Goal: Information Seeking & Learning: Learn about a topic

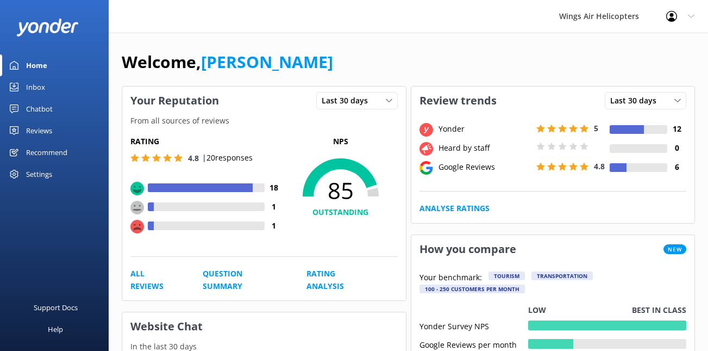
click at [39, 130] on div "Reviews" at bounding box center [39, 131] width 26 height 22
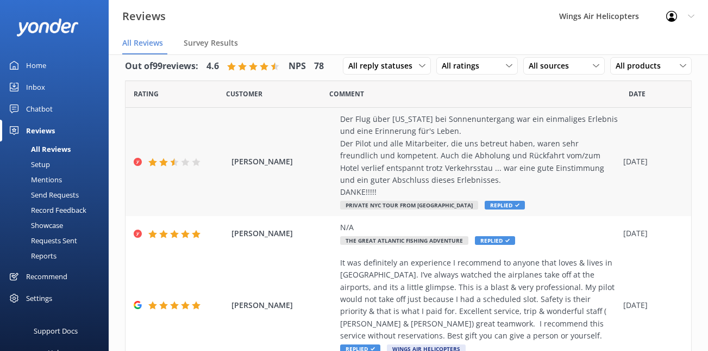
scroll to position [16, 0]
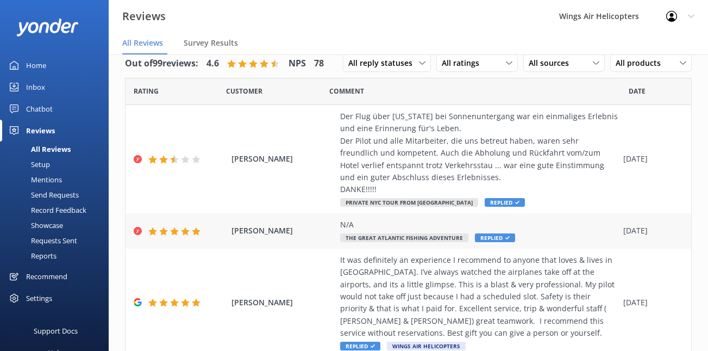
click at [528, 233] on div "N/A The Great Atlantic Fishing Adventure Replied" at bounding box center [479, 231] width 278 height 24
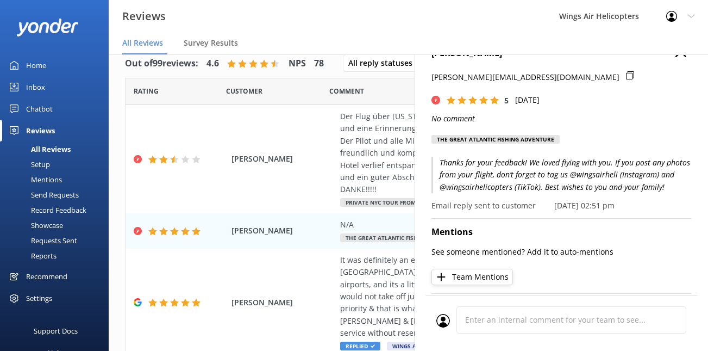
scroll to position [25, 0]
click at [680, 58] on h4 "[PERSON_NAME]" at bounding box center [562, 53] width 260 height 14
click at [677, 55] on icon "button" at bounding box center [681, 51] width 11 height 11
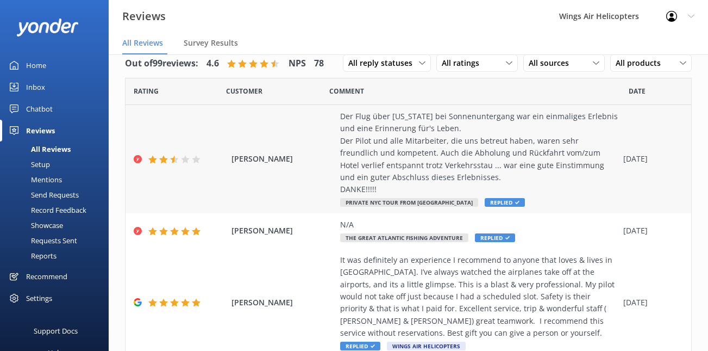
click at [312, 177] on div "[PERSON_NAME] Der Flug über [US_STATE] bei Sonnenuntergang war ein einmaliges E…" at bounding box center [409, 159] width 566 height 108
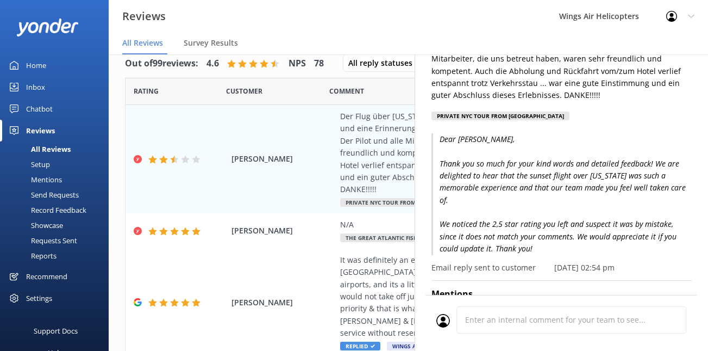
scroll to position [115, 0]
